Goal: Find specific page/section: Find specific page/section

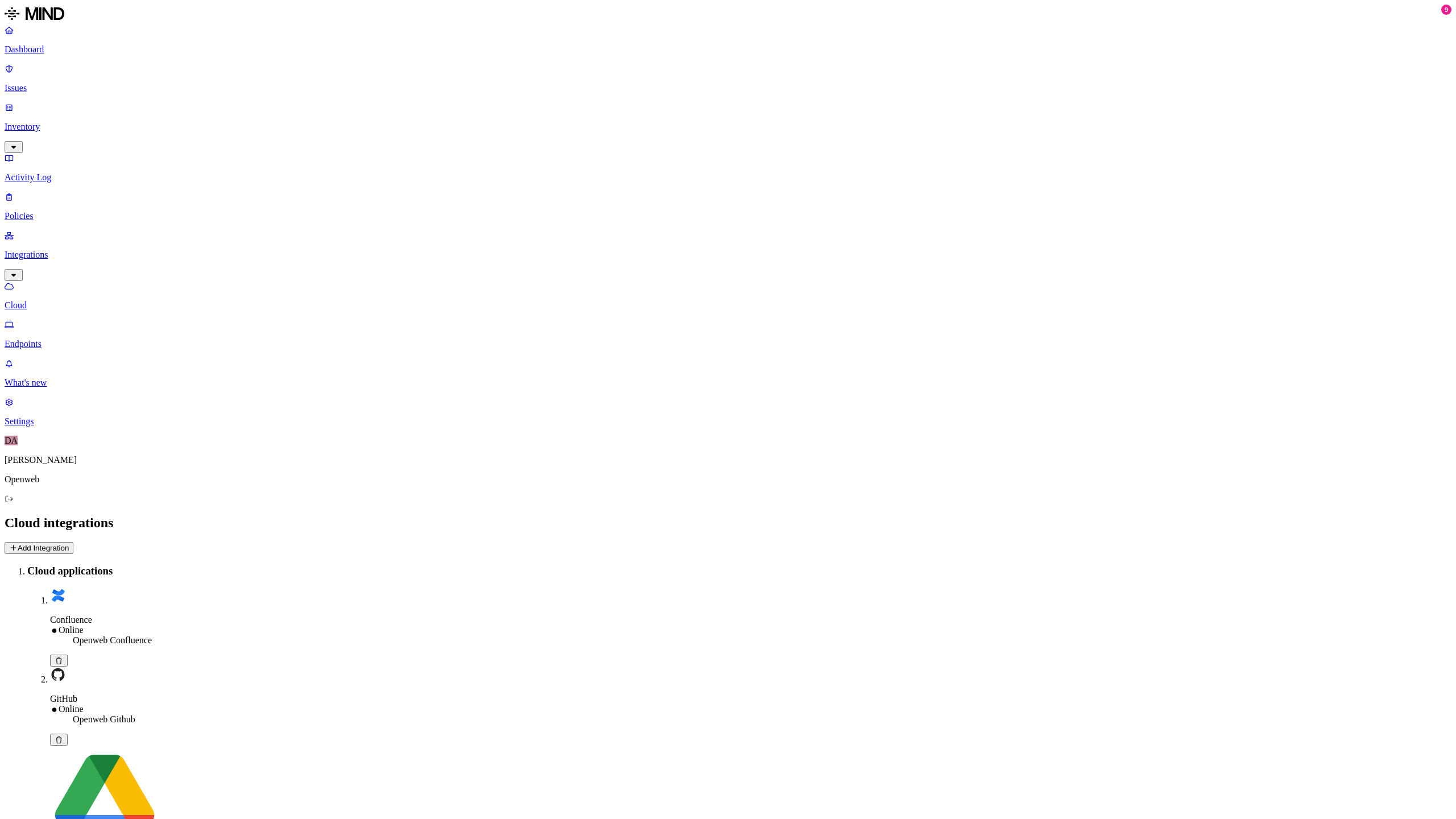
click at [60, 339] on p "Endpoints" at bounding box center [727, 344] width 1447 height 10
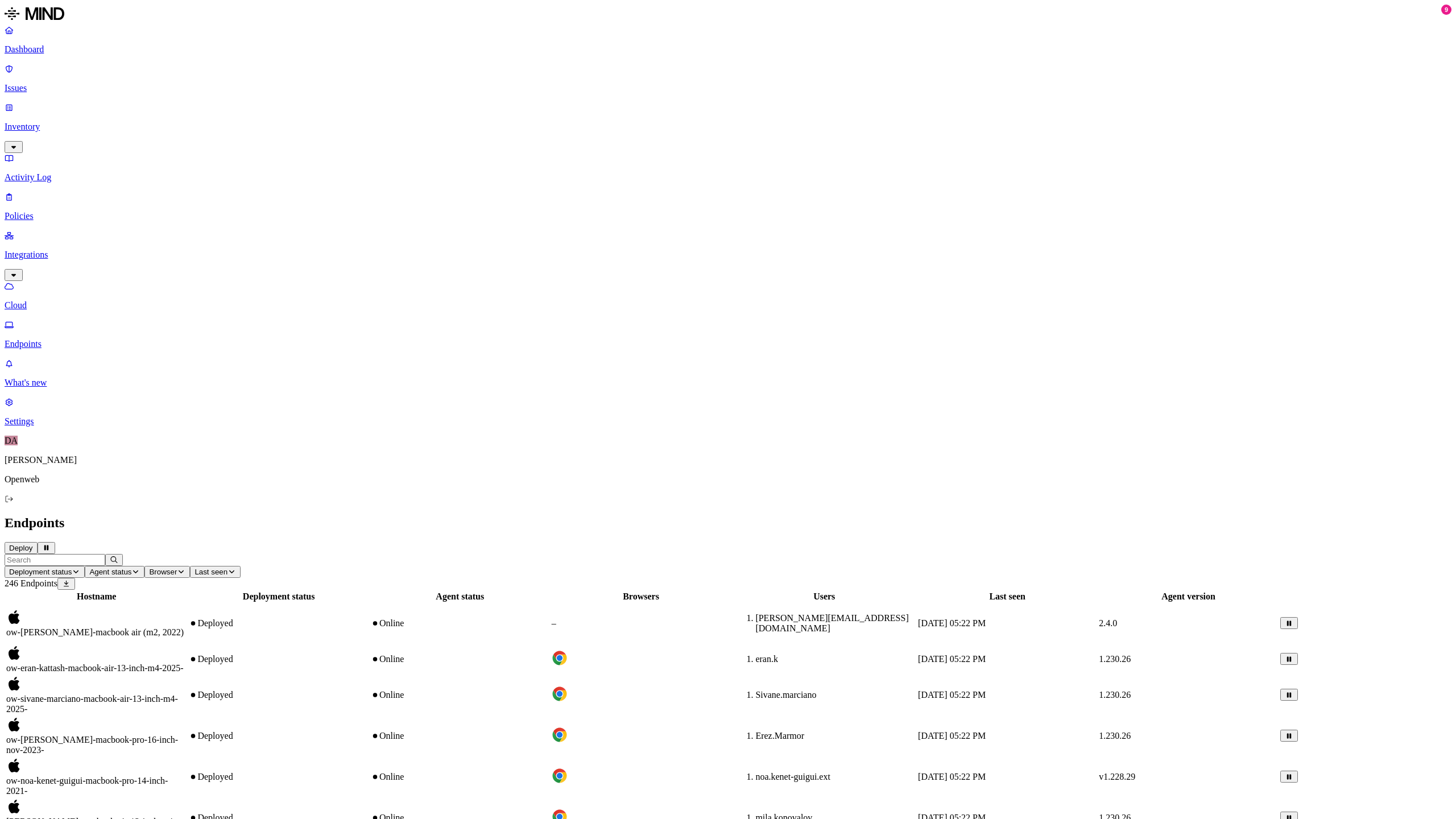
click at [184, 628] on span "ow-[PERSON_NAME]-macbook air (m2, 2022)" at bounding box center [95, 632] width 177 height 9
drag, startPoint x: 1186, startPoint y: 12, endPoint x: 625, endPoint y: 464, distance: 720.4
